Goal: Information Seeking & Learning: Learn about a topic

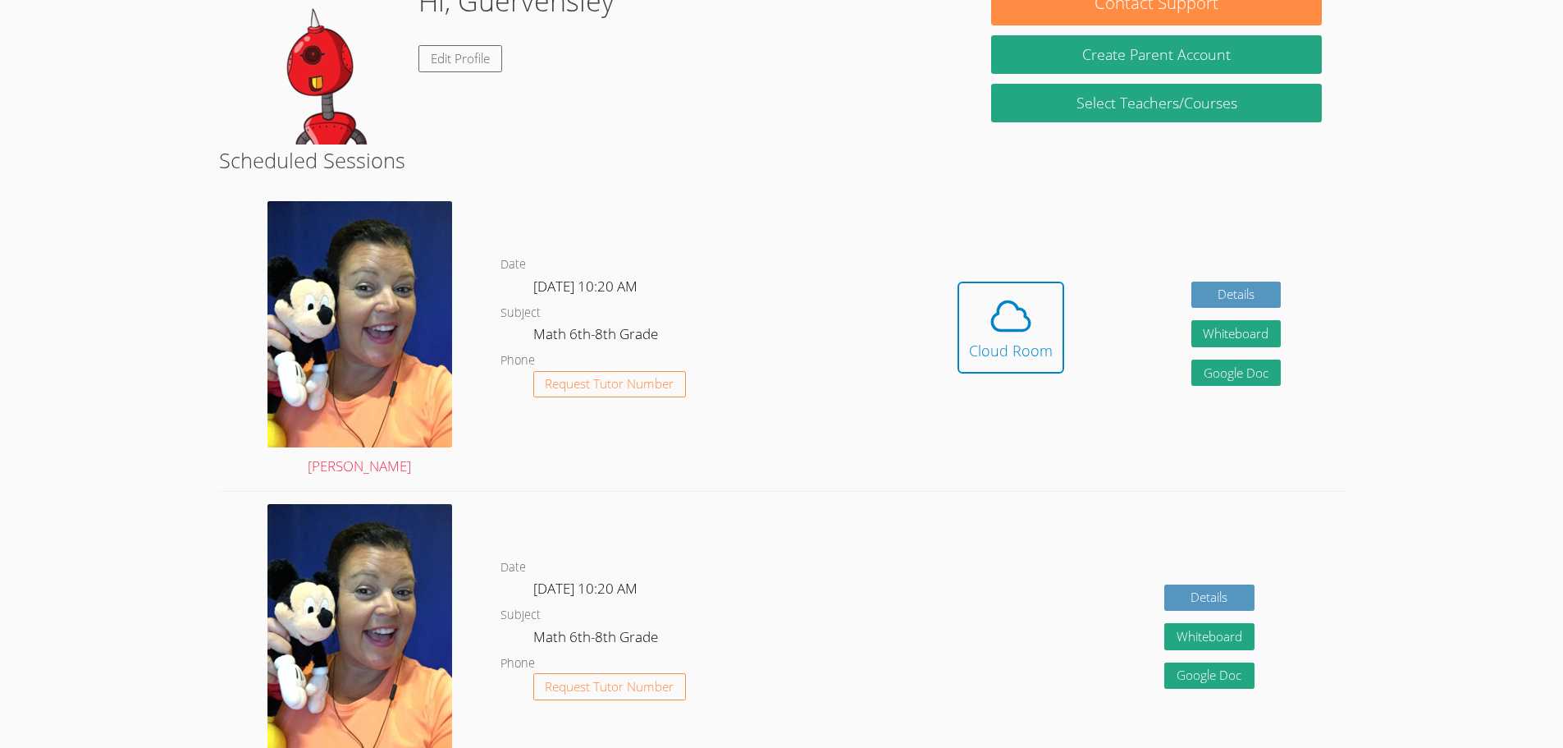
scroll to position [267, 0]
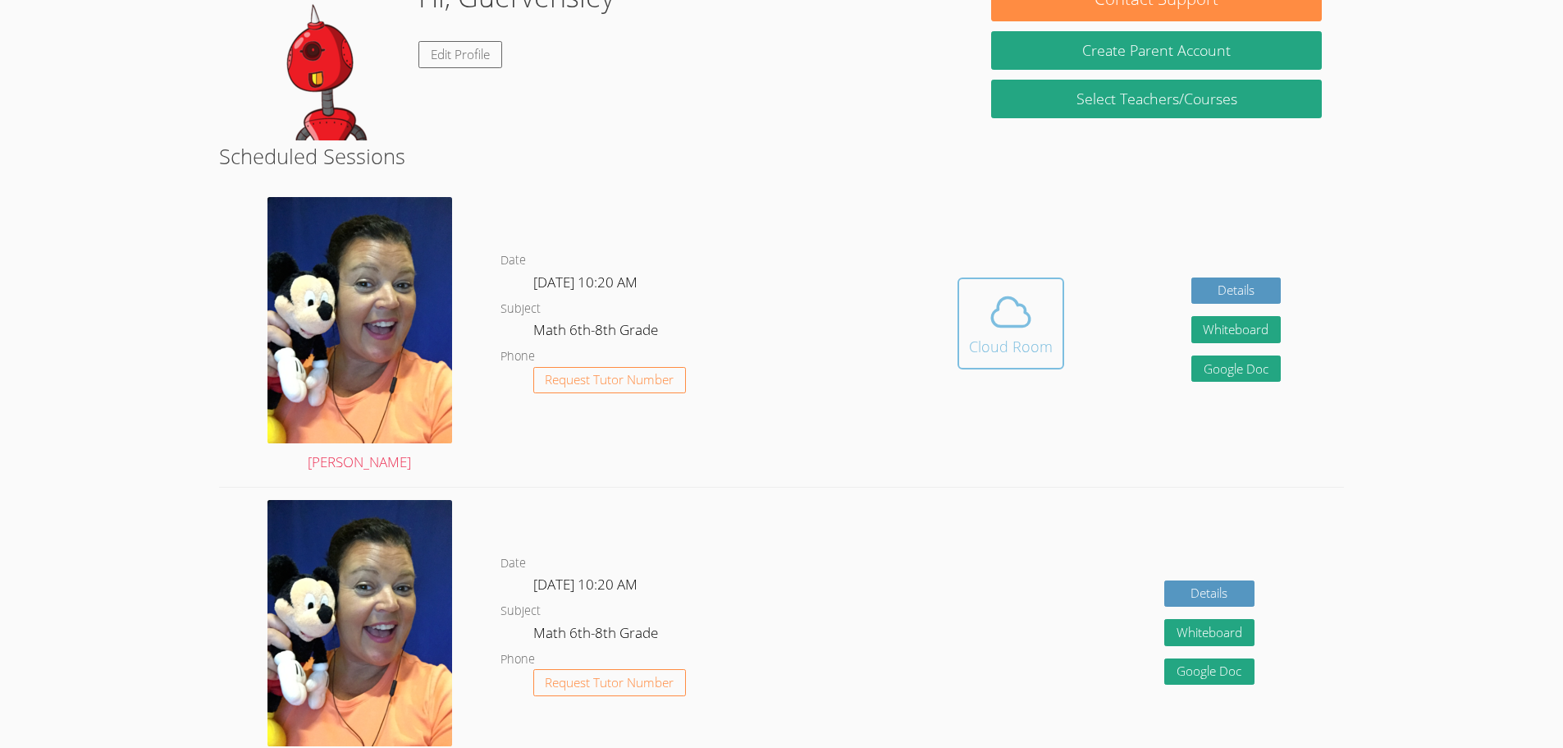
click at [1007, 332] on icon at bounding box center [1011, 312] width 46 height 46
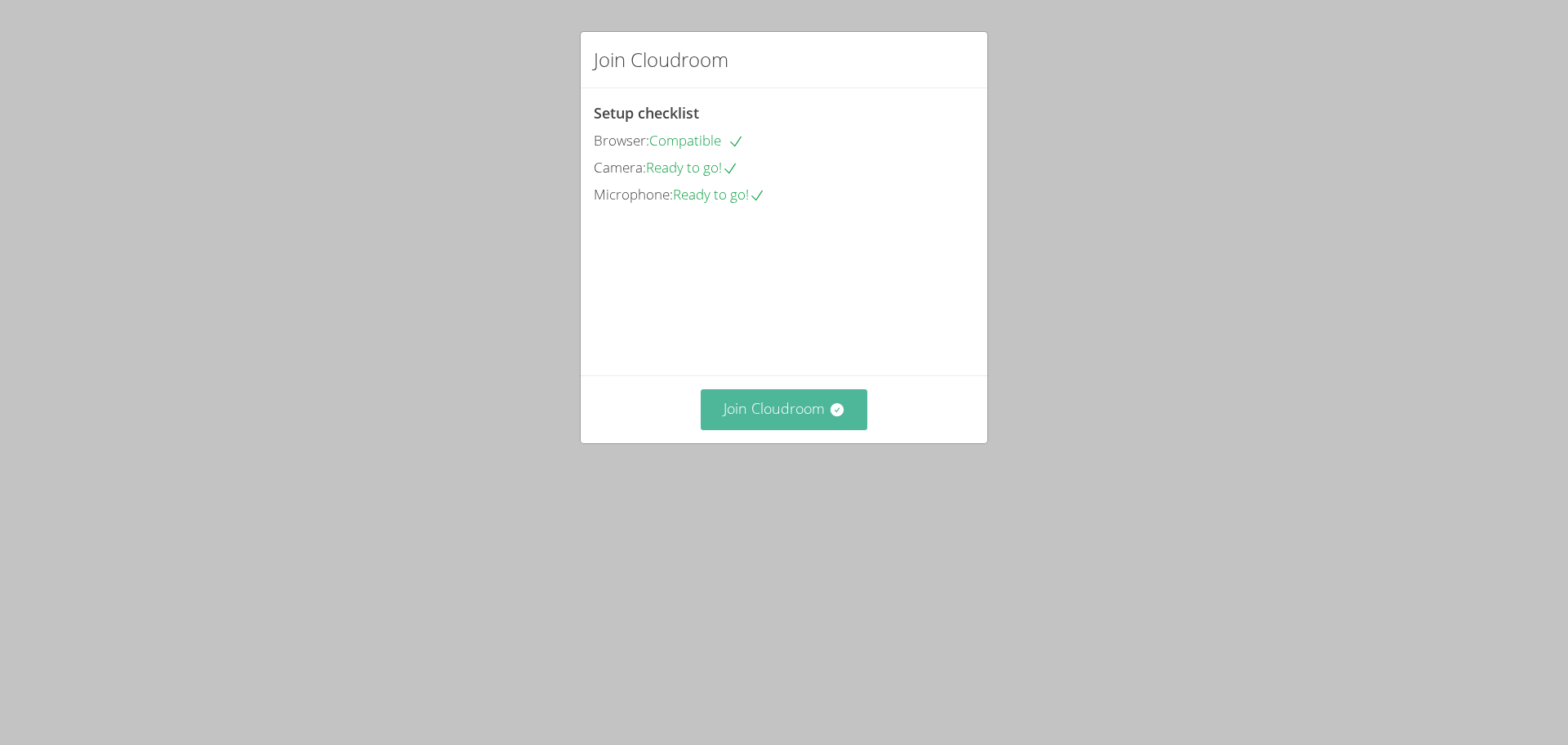
click at [829, 417] on icon at bounding box center [837, 409] width 16 height 16
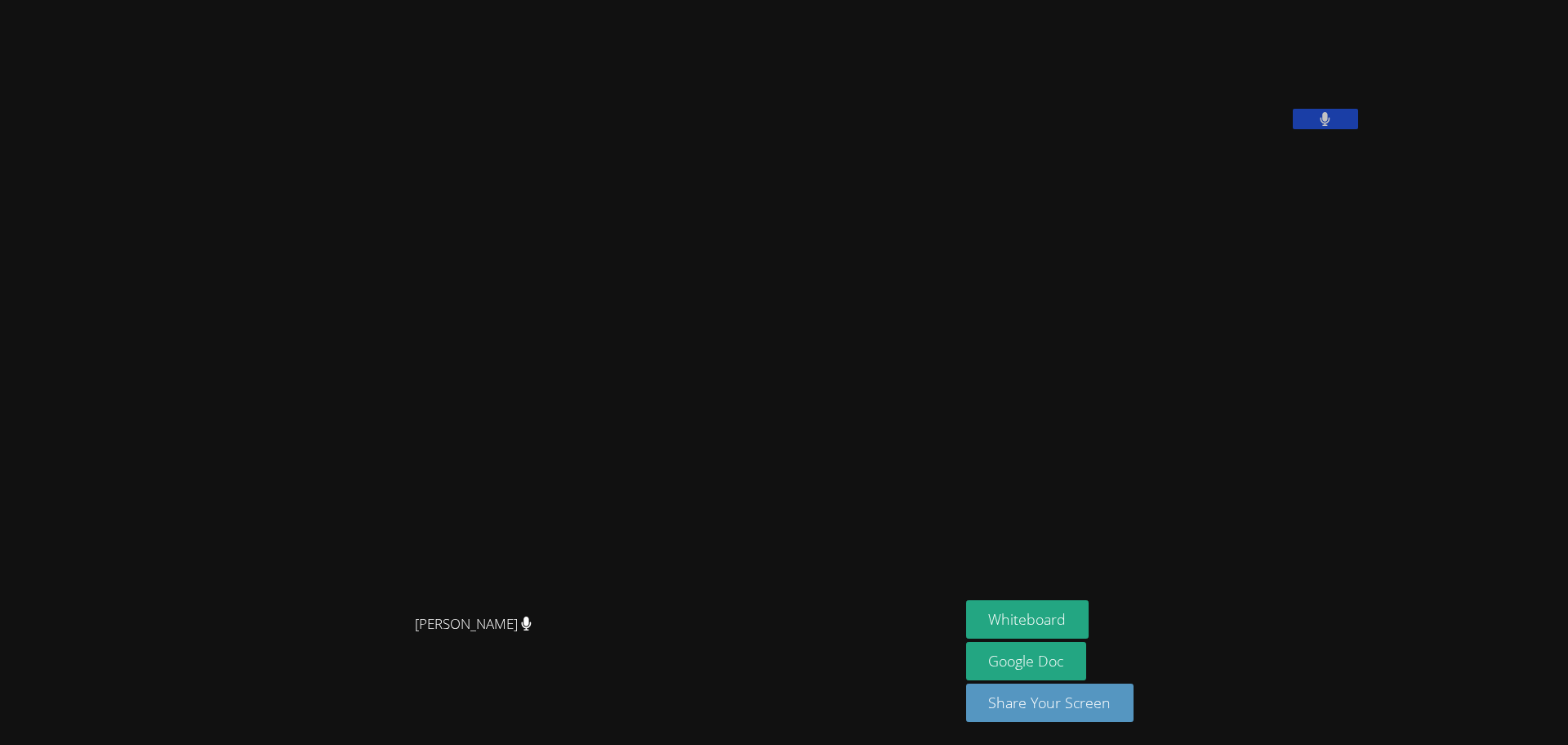
click at [1320, 125] on icon at bounding box center [1325, 119] width 11 height 14
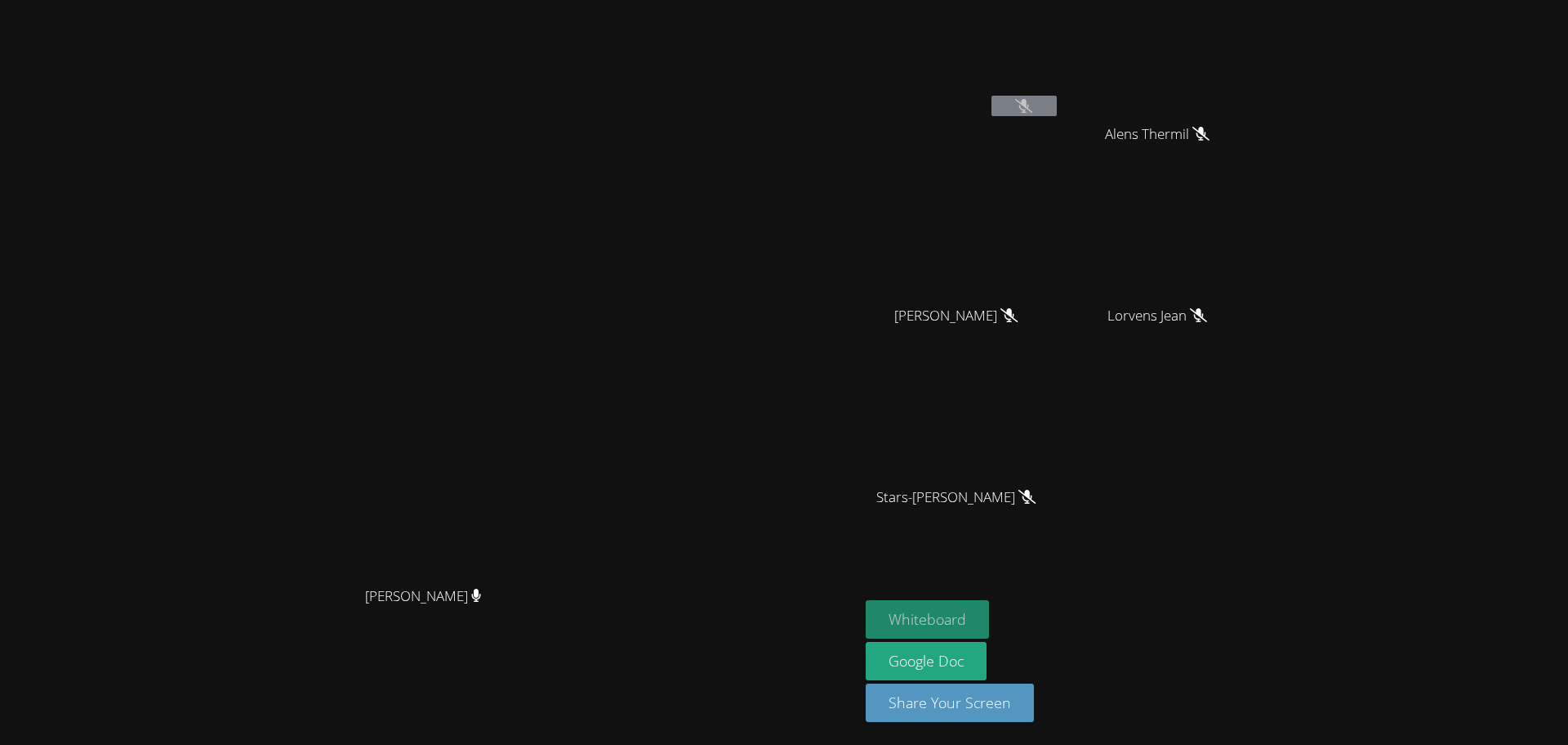
click at [933, 623] on button "Whiteboard" at bounding box center [928, 619] width 123 height 39
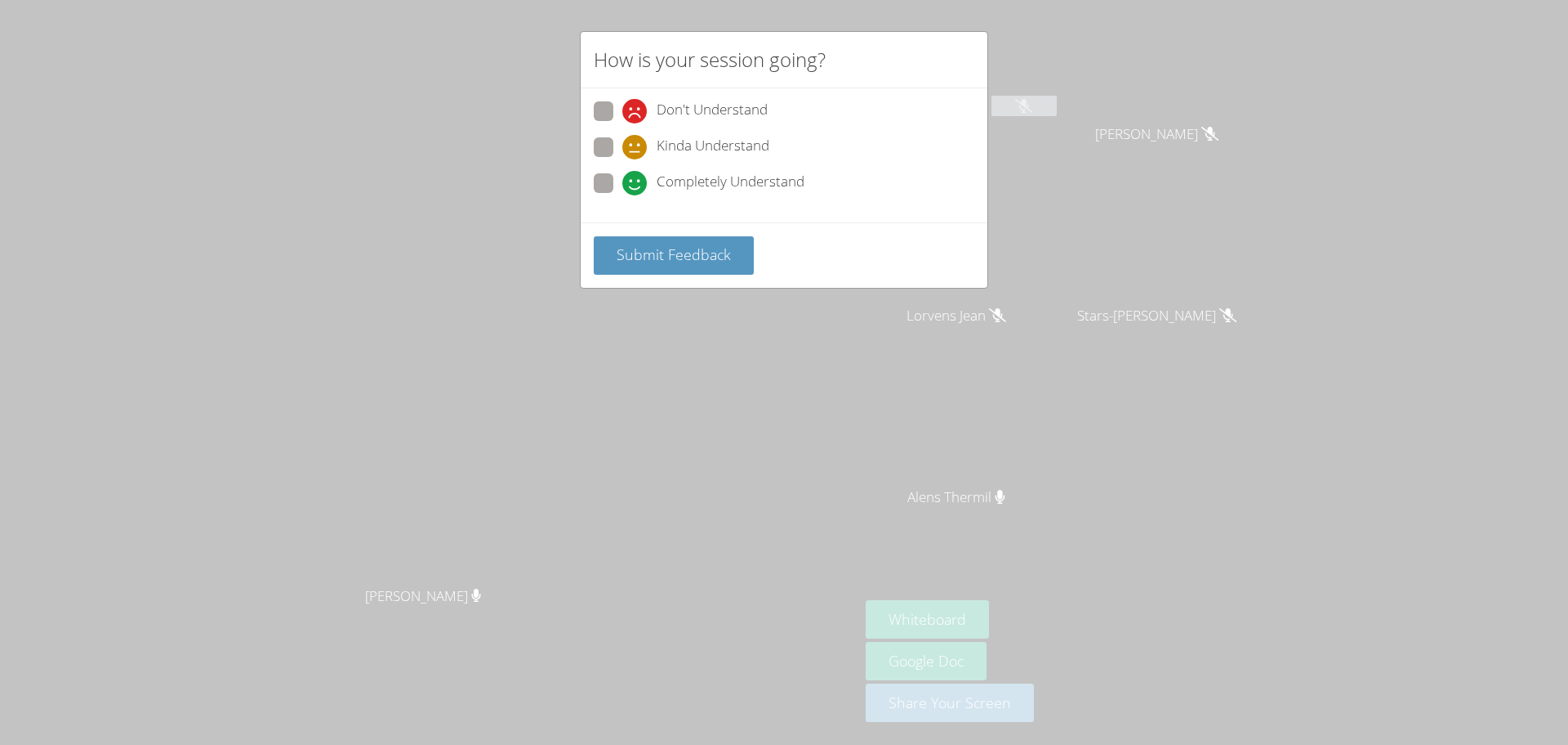
click at [622, 124] on span at bounding box center [622, 124] width 0 height 0
click at [622, 107] on input "Don't Understand" at bounding box center [629, 109] width 14 height 14
radio input "true"
click at [662, 263] on span "Submit Feedback" at bounding box center [674, 254] width 114 height 20
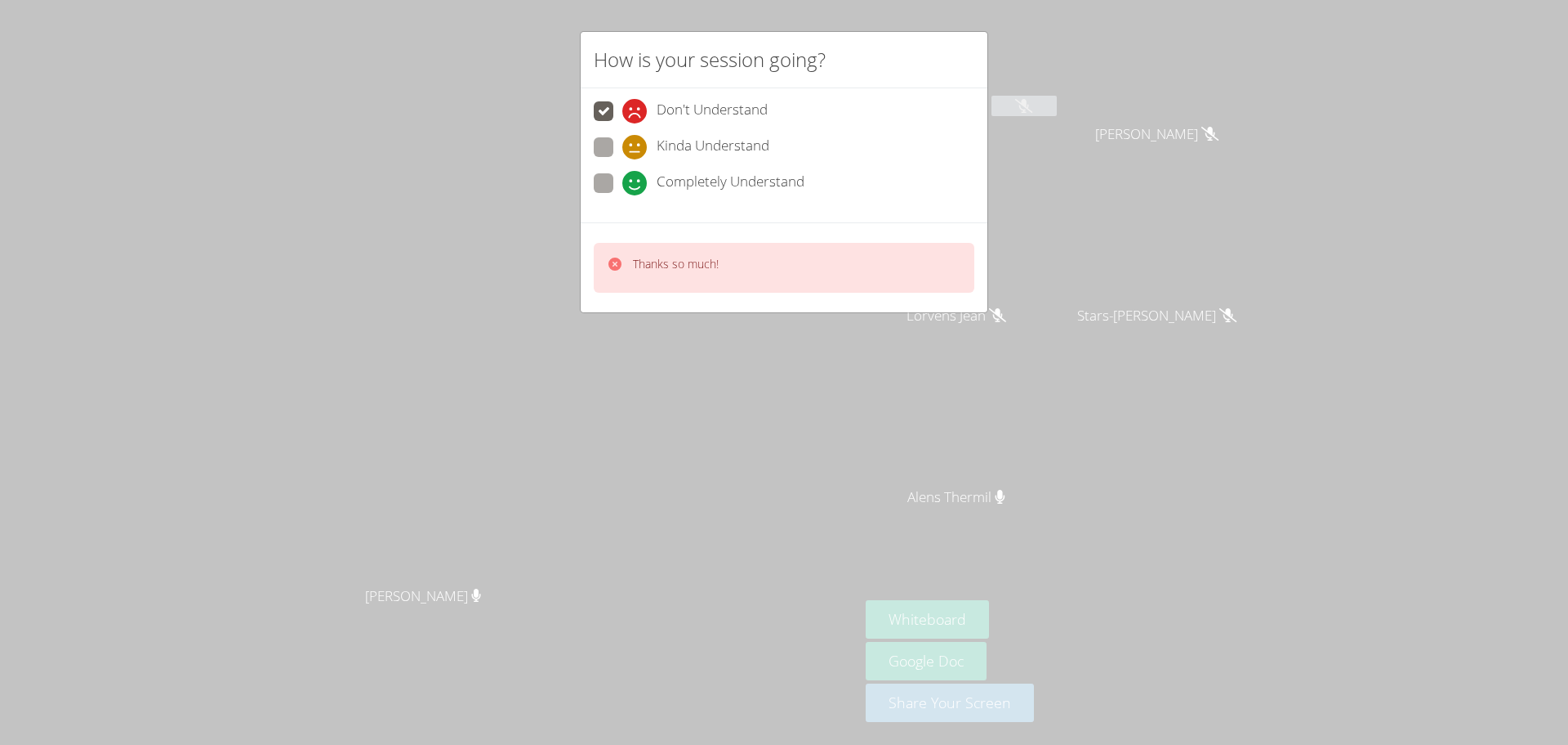
click at [629, 271] on div "Thanks so much!" at bounding box center [663, 268] width 112 height 24
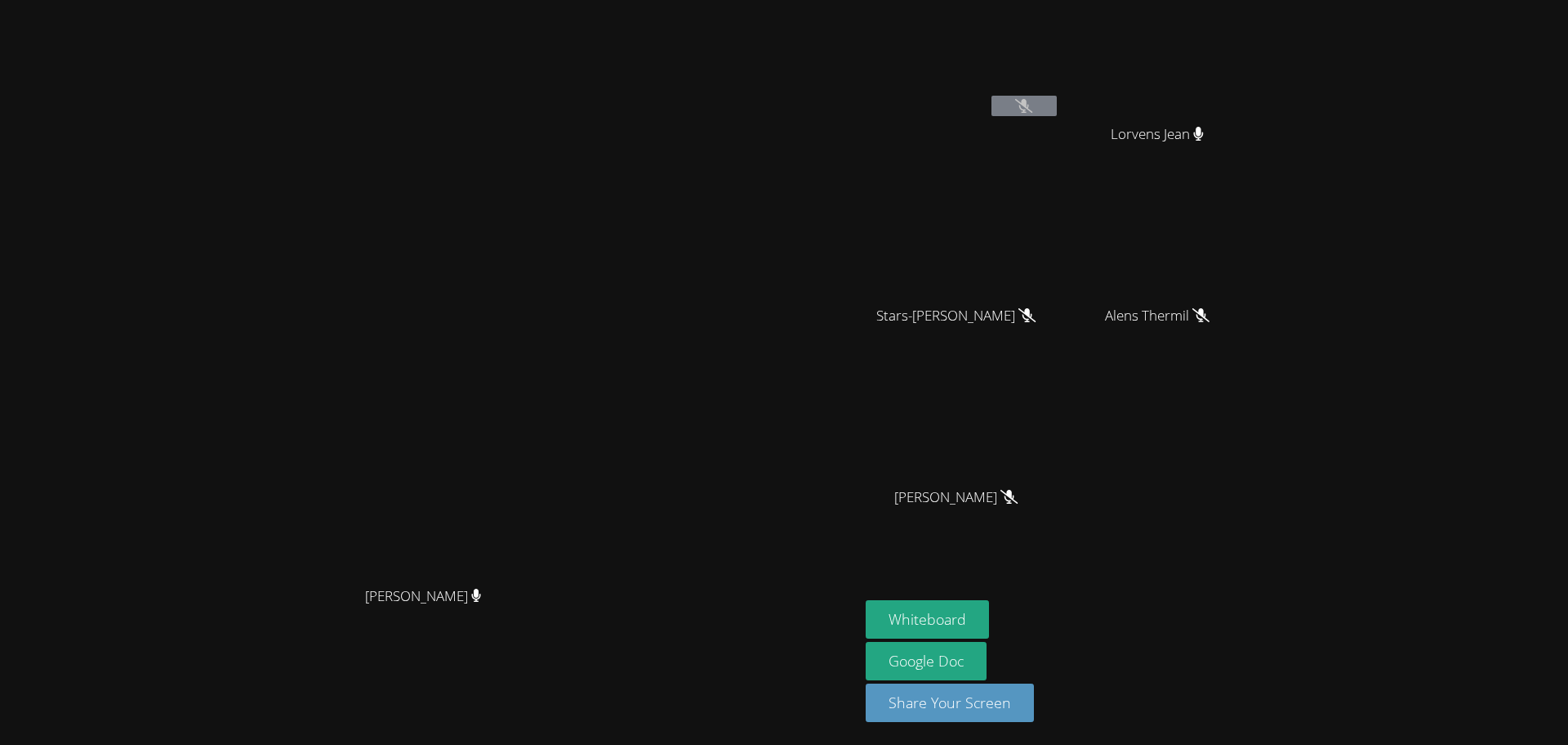
click at [1017, 107] on button at bounding box center [1024, 106] width 66 height 21
click at [1209, 319] on icon at bounding box center [1201, 315] width 17 height 14
click at [768, 174] on div "[PERSON_NAME]" at bounding box center [430, 340] width 846 height 476
